Goal: Information Seeking & Learning: Understand process/instructions

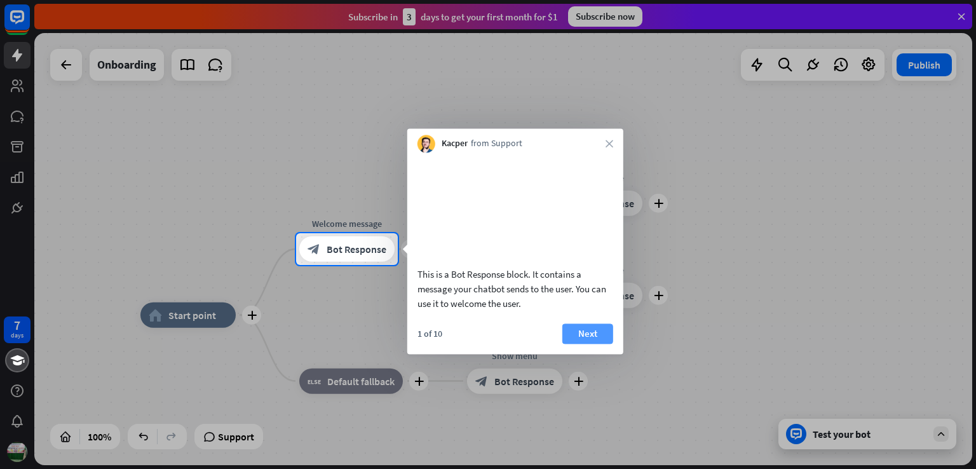
click at [585, 344] on button "Next" at bounding box center [588, 334] width 51 height 20
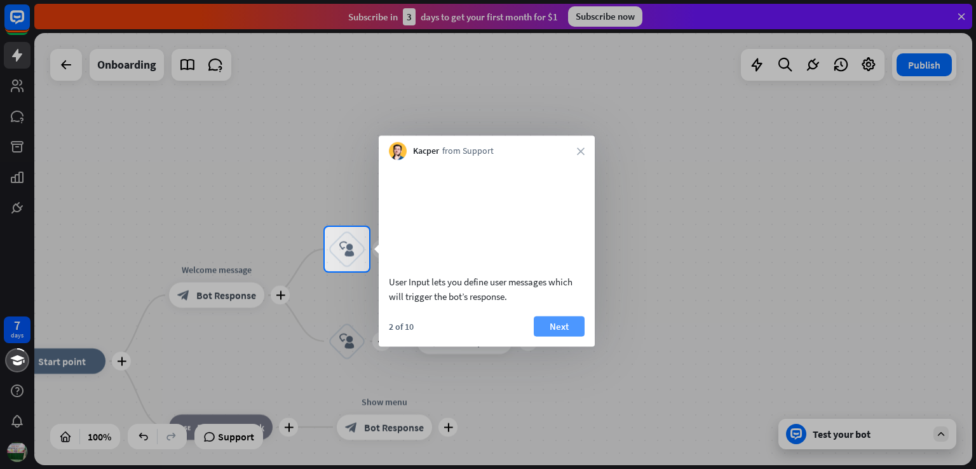
click at [556, 336] on button "Next" at bounding box center [559, 326] width 51 height 20
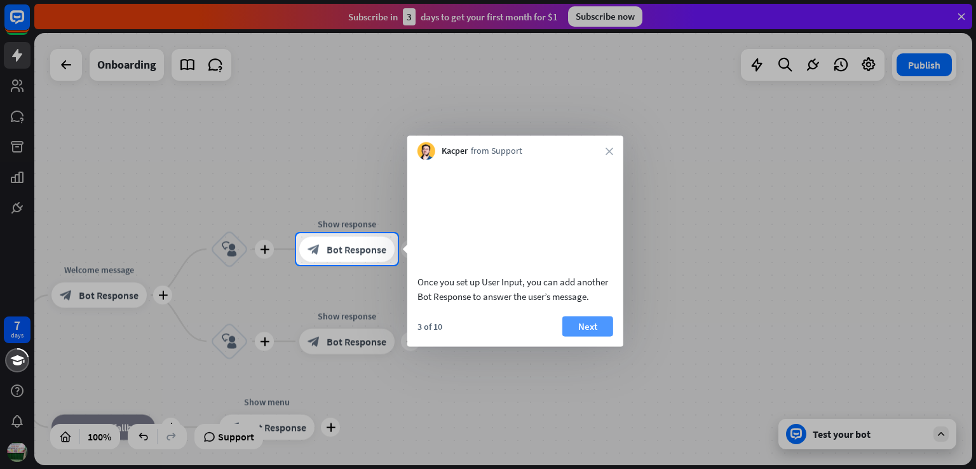
click at [578, 336] on button "Next" at bounding box center [588, 326] width 51 height 20
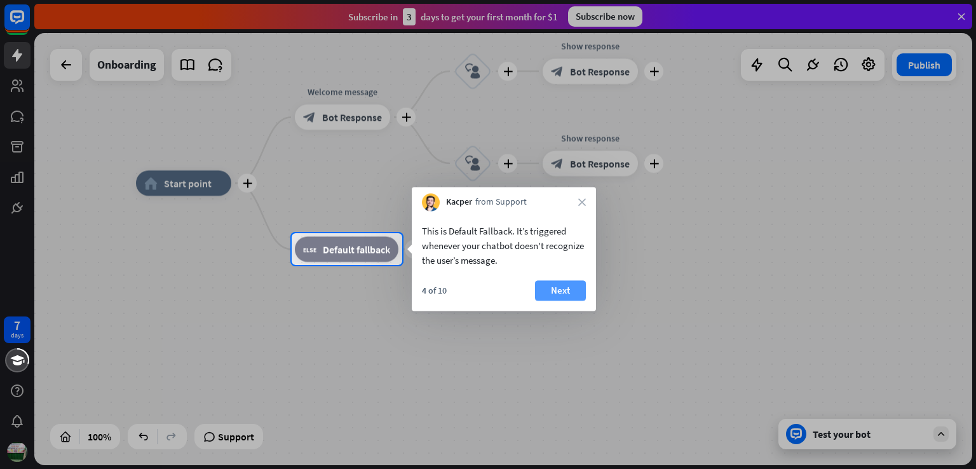
click at [558, 291] on button "Next" at bounding box center [560, 290] width 51 height 20
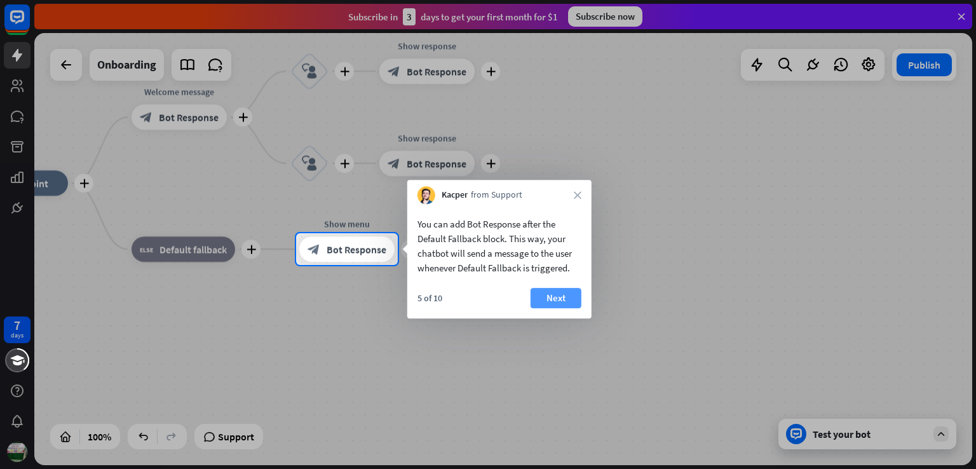
click at [562, 298] on button "Next" at bounding box center [556, 298] width 51 height 20
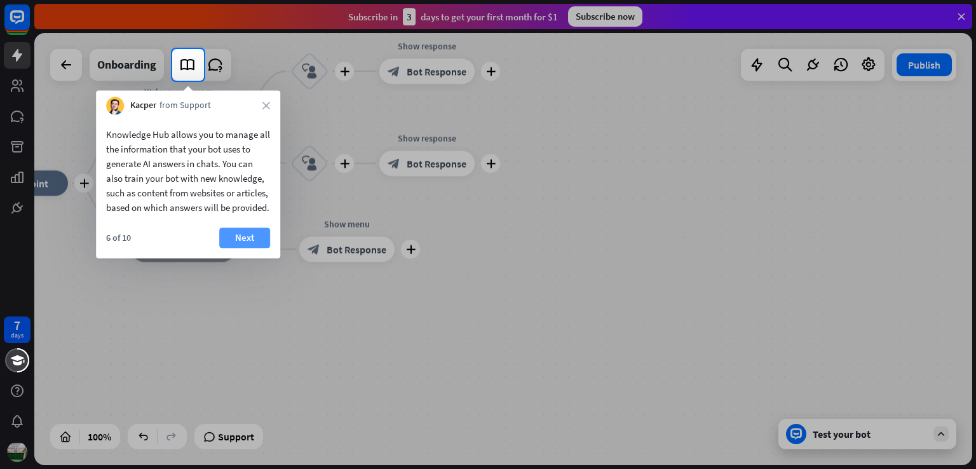
click at [249, 248] on button "Next" at bounding box center [244, 238] width 51 height 20
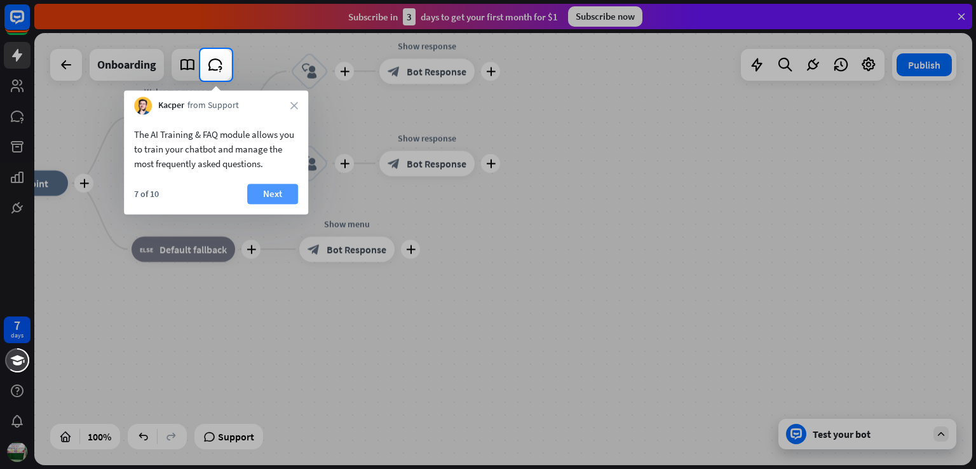
click at [268, 189] on button "Next" at bounding box center [272, 194] width 51 height 20
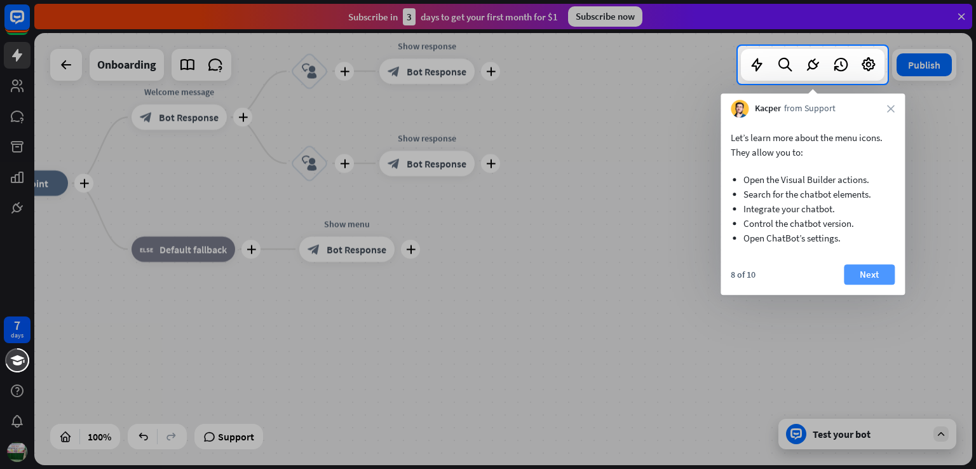
click at [862, 273] on button "Next" at bounding box center [869, 274] width 51 height 20
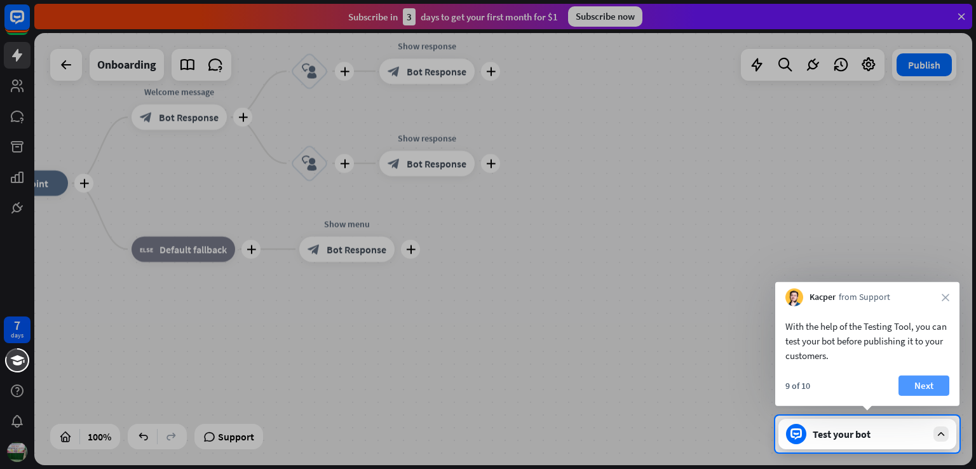
click at [913, 388] on button "Next" at bounding box center [924, 386] width 51 height 20
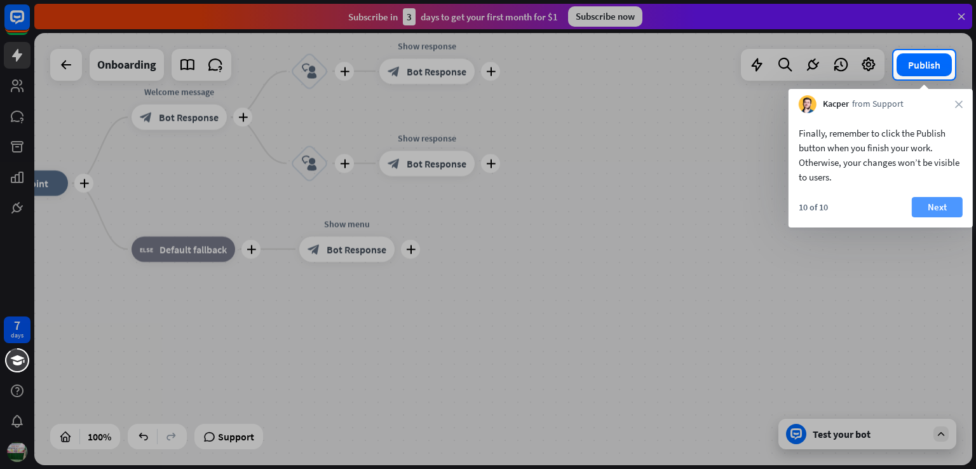
click at [936, 202] on button "Next" at bounding box center [937, 207] width 51 height 20
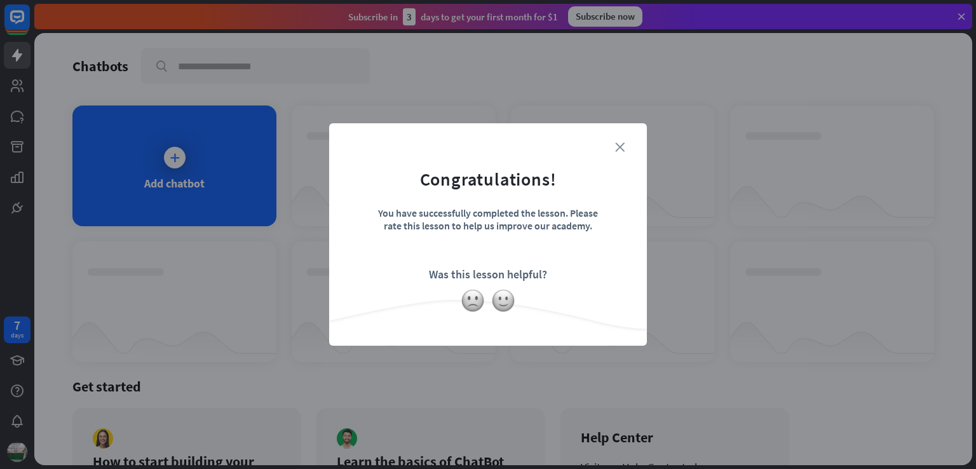
click at [623, 149] on icon "close" at bounding box center [620, 147] width 10 height 10
